Goal: Register for event/course: Sign up to attend an event or enroll in a course

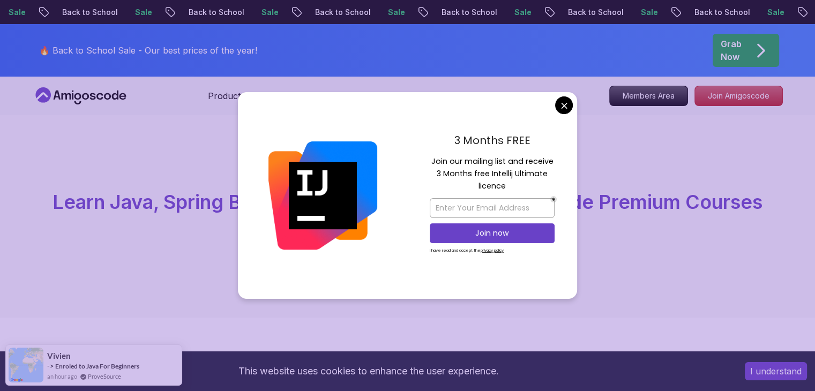
click at [549, 110] on div "3 Months FREE Join our mailing list and receive 3 Months free Intellij Ultimate…" at bounding box center [492, 195] width 170 height 207
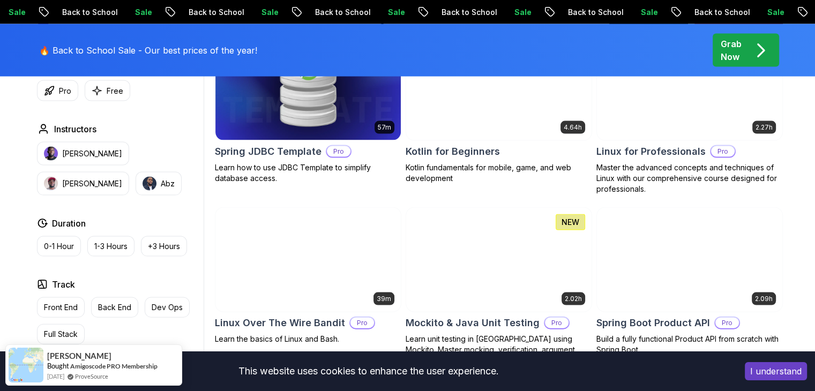
scroll to position [2304, 0]
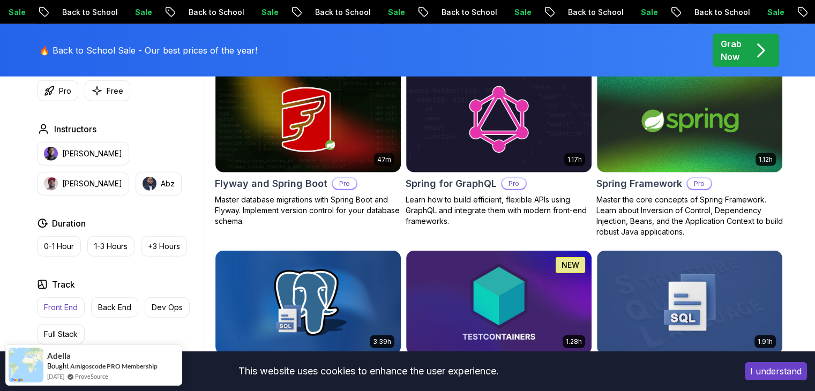
click at [64, 307] on p "Front End" at bounding box center [61, 307] width 34 height 11
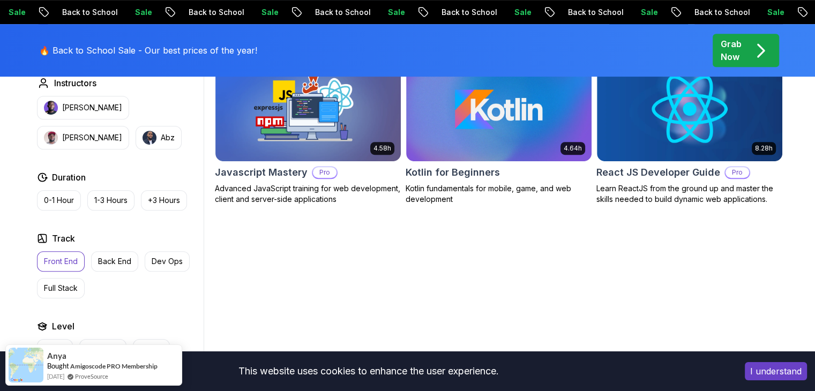
scroll to position [574, 0]
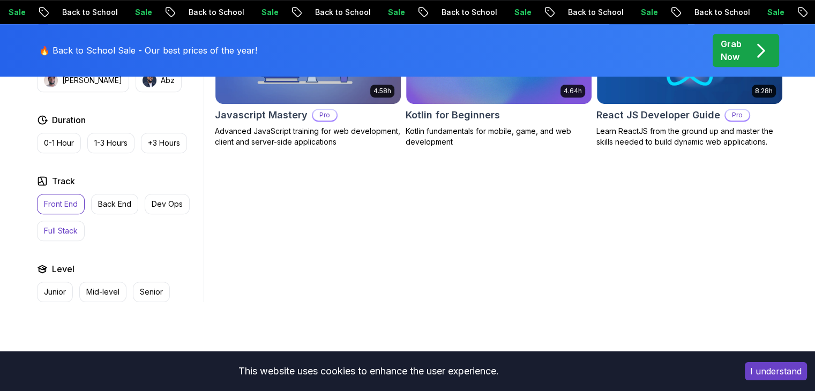
click at [73, 229] on p "Full Stack" at bounding box center [61, 231] width 34 height 11
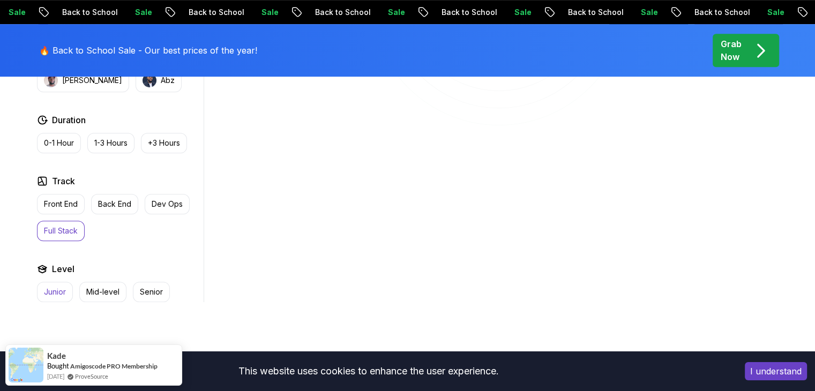
click at [56, 290] on p "Junior" at bounding box center [55, 292] width 22 height 11
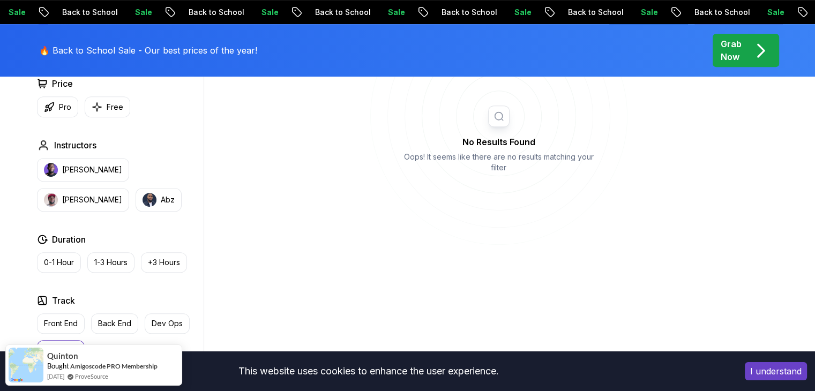
scroll to position [574, 0]
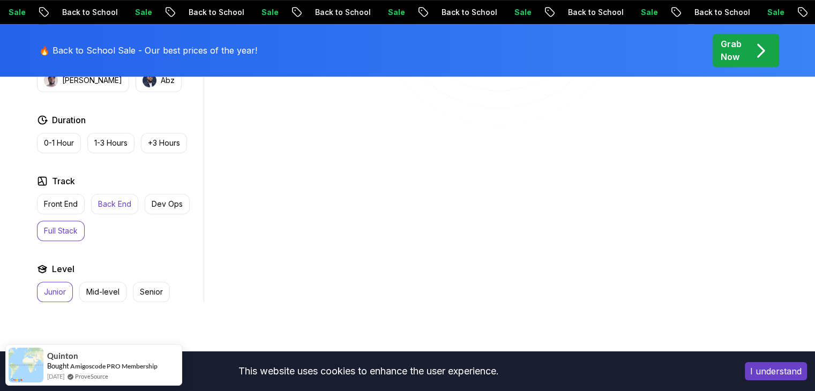
click at [125, 201] on p "Back End" at bounding box center [114, 204] width 33 height 11
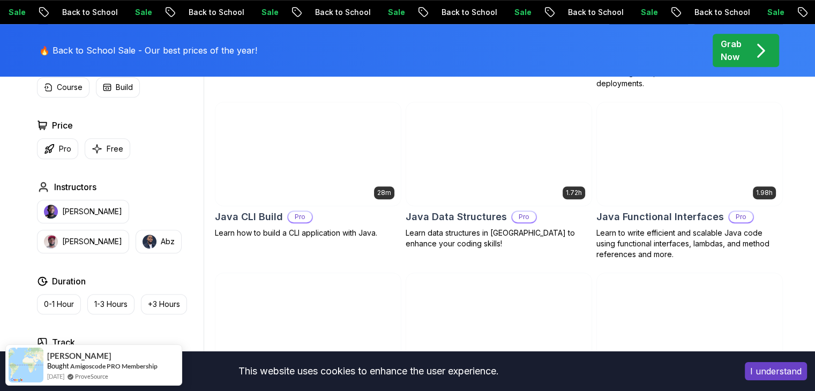
scroll to position [789, 0]
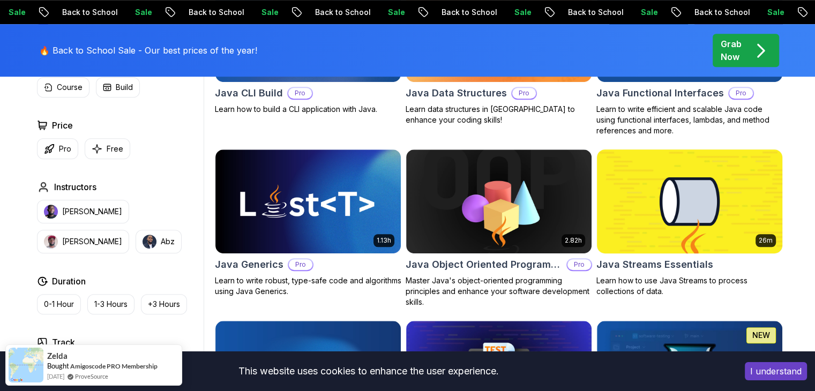
click at [680, 215] on img at bounding box center [689, 201] width 195 height 109
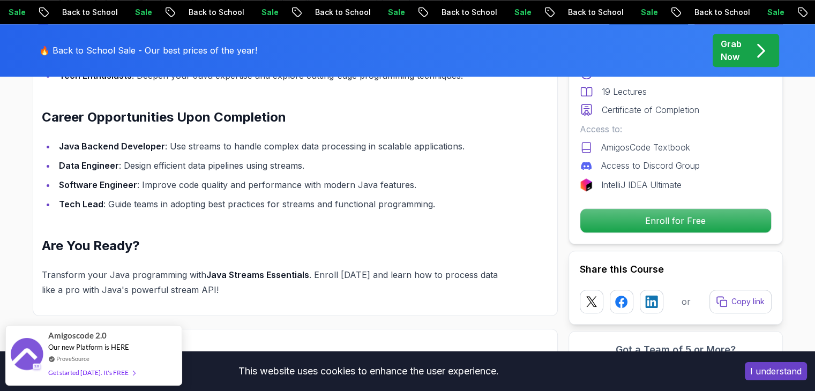
scroll to position [1286, 0]
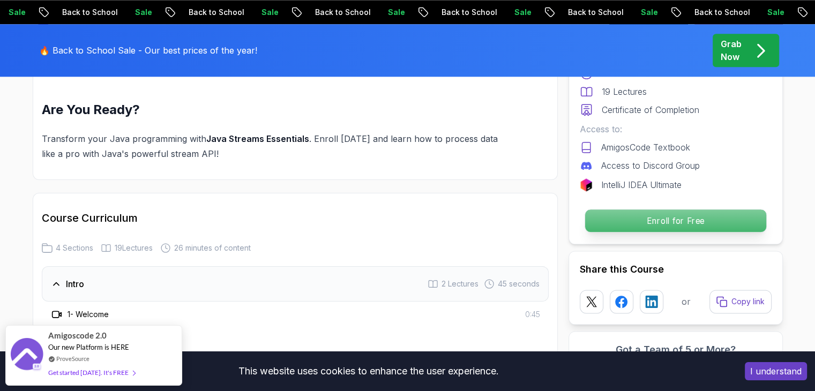
click at [619, 222] on p "Enroll for Free" at bounding box center [675, 221] width 181 height 23
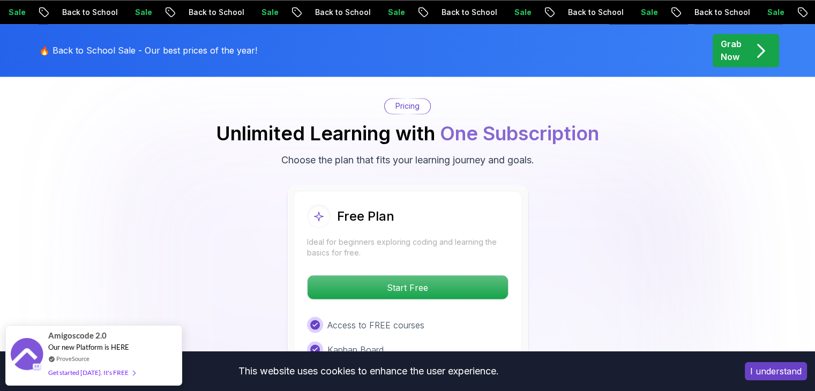
scroll to position [1948, 0]
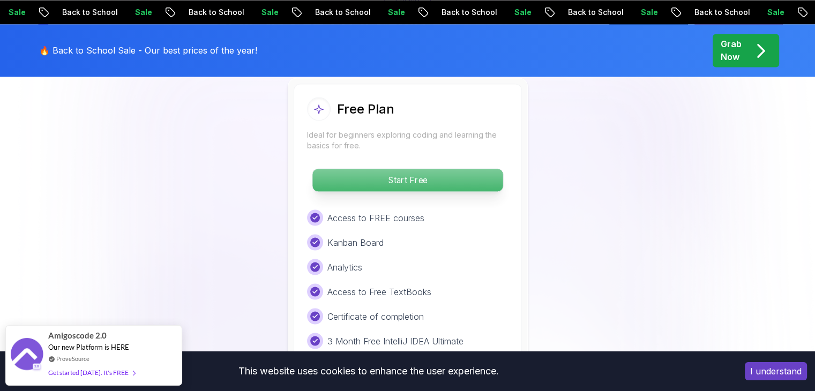
click at [371, 169] on p "Start Free" at bounding box center [407, 180] width 190 height 23
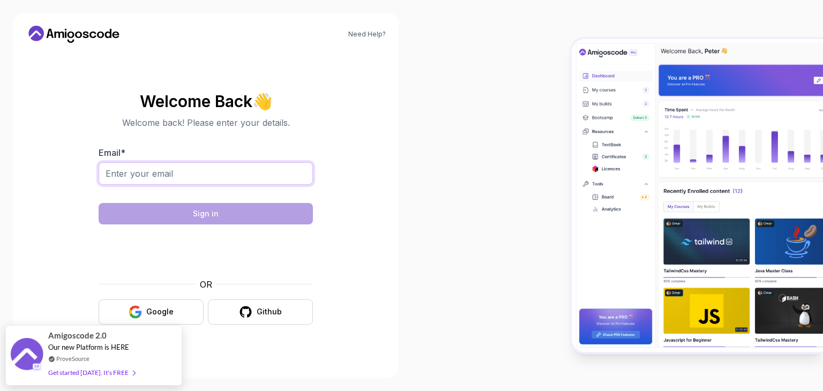
click at [232, 178] on input "Email *" at bounding box center [206, 173] width 214 height 23
type input "[EMAIL_ADDRESS][DOMAIN_NAME]"
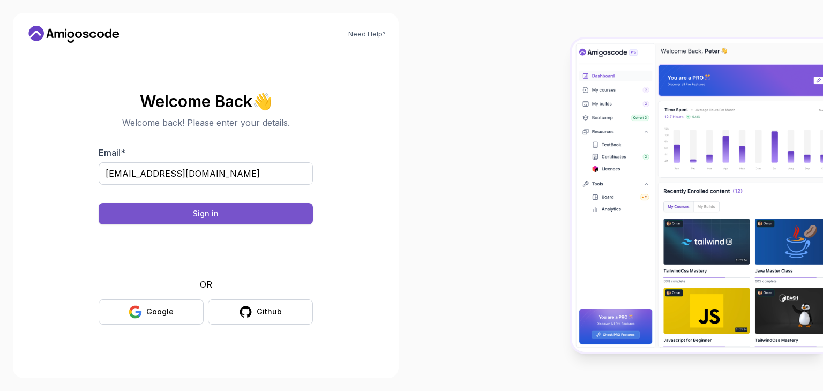
click at [220, 214] on button "Sign in" at bounding box center [206, 213] width 214 height 21
